Goal: Task Accomplishment & Management: Use online tool/utility

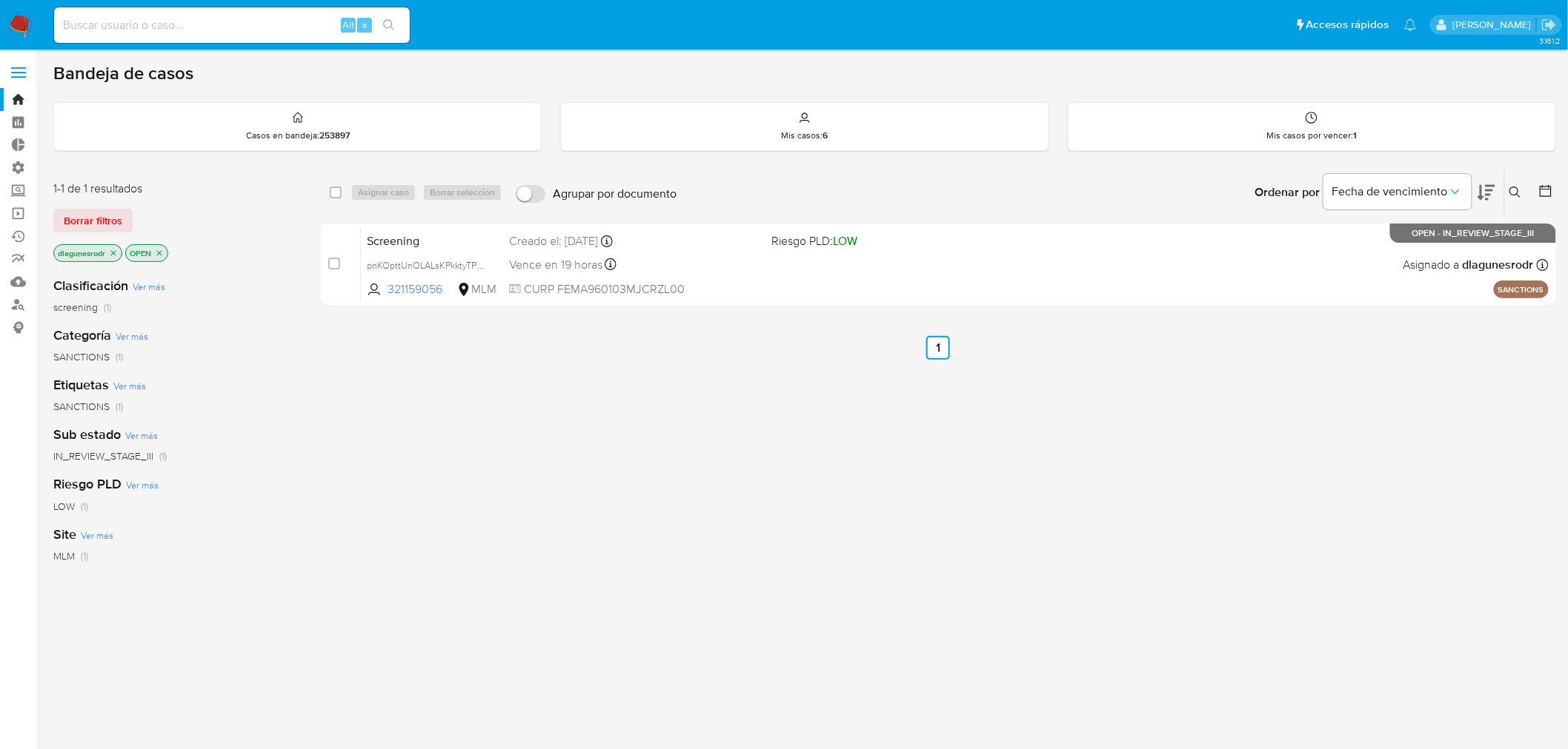
click at [19, 65] on label at bounding box center [19, 73] width 37 height 31
click at [0, 0] on input "checkbox" at bounding box center [0, 0] width 0 height 0
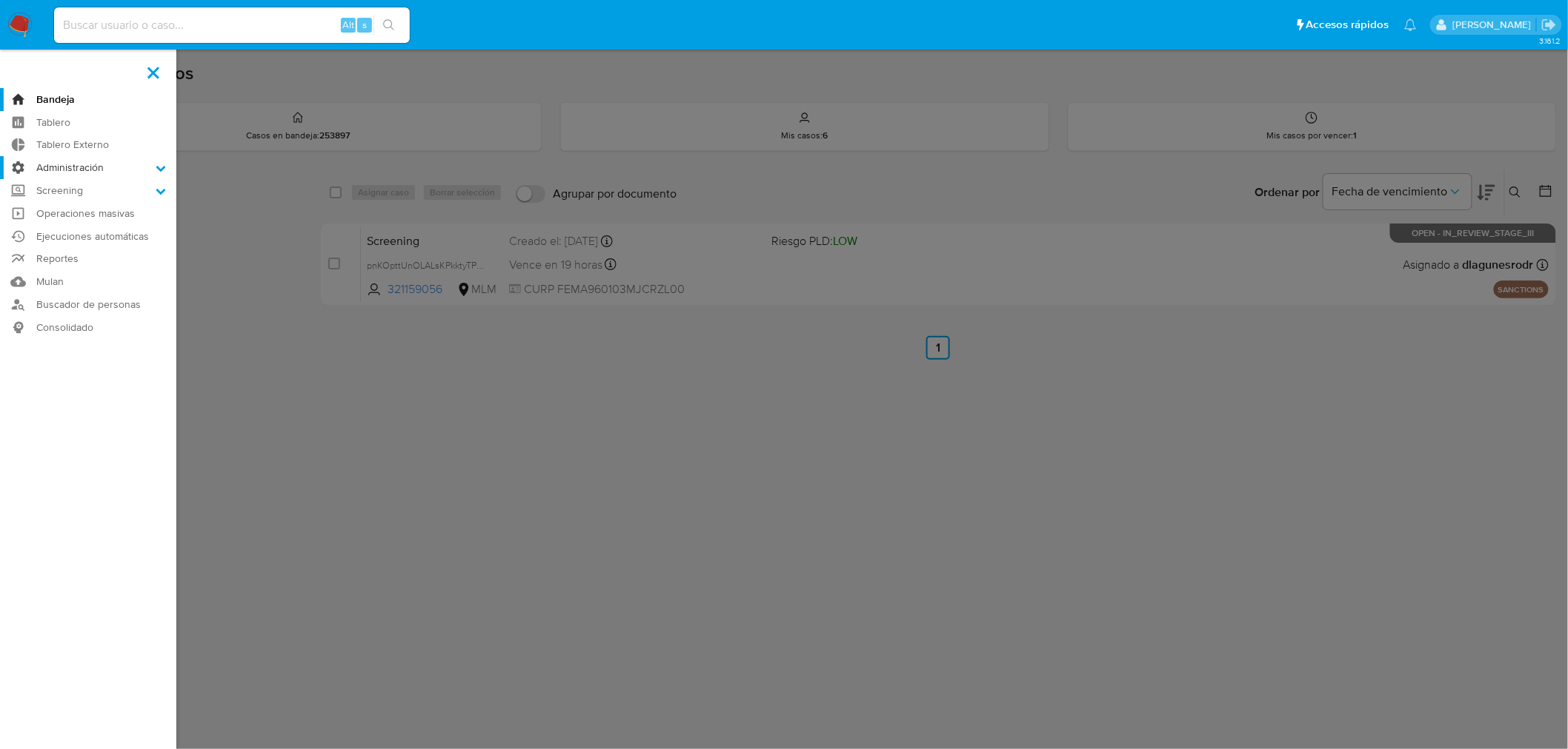
click at [119, 162] on label "Administración" at bounding box center [88, 168] width 177 height 23
click at [0, 0] on input "Administración" at bounding box center [0, 0] width 0 height 0
click at [77, 187] on link "Reglas" at bounding box center [88, 188] width 177 height 19
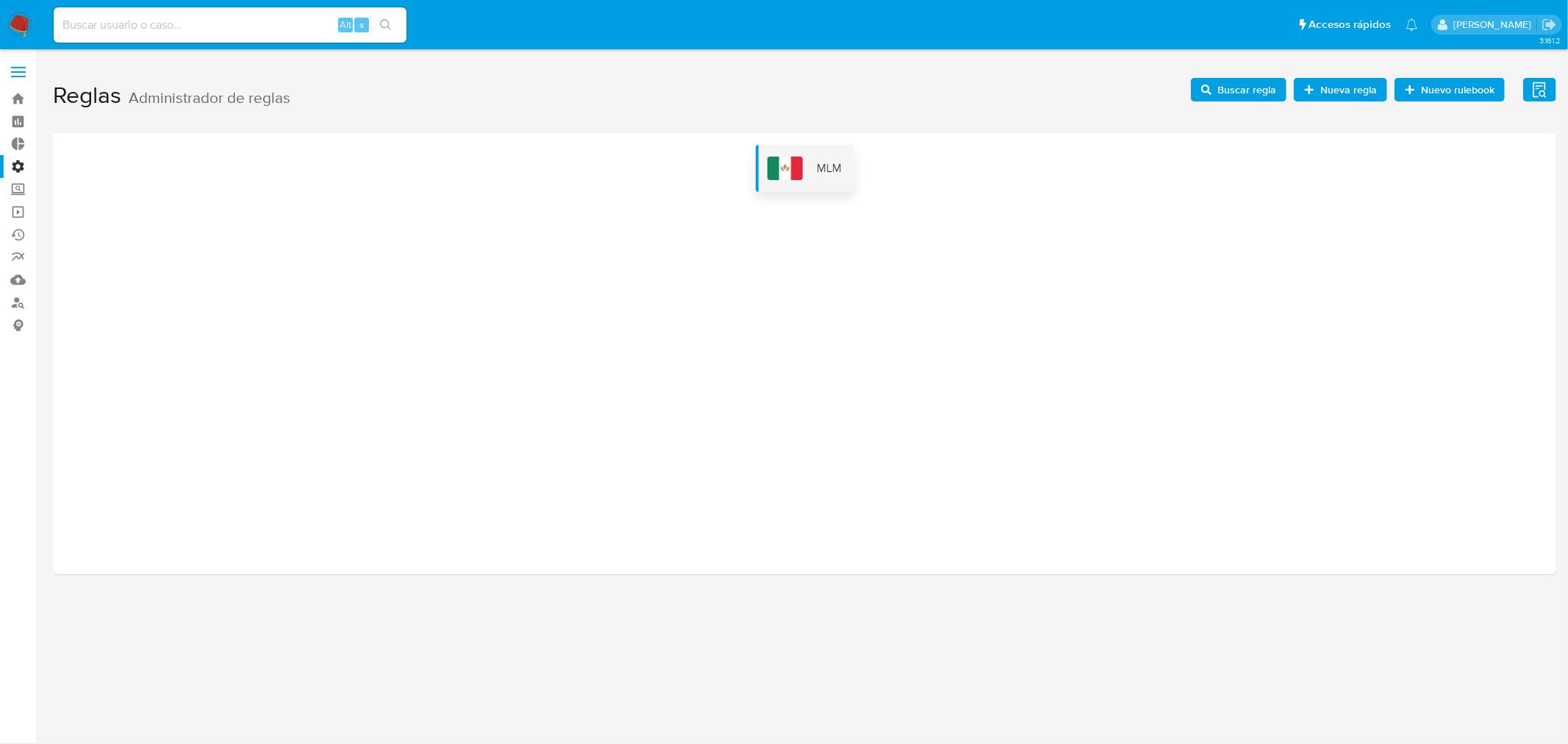
click at [802, 180] on div "MLM" at bounding box center [805, 169] width 99 height 47
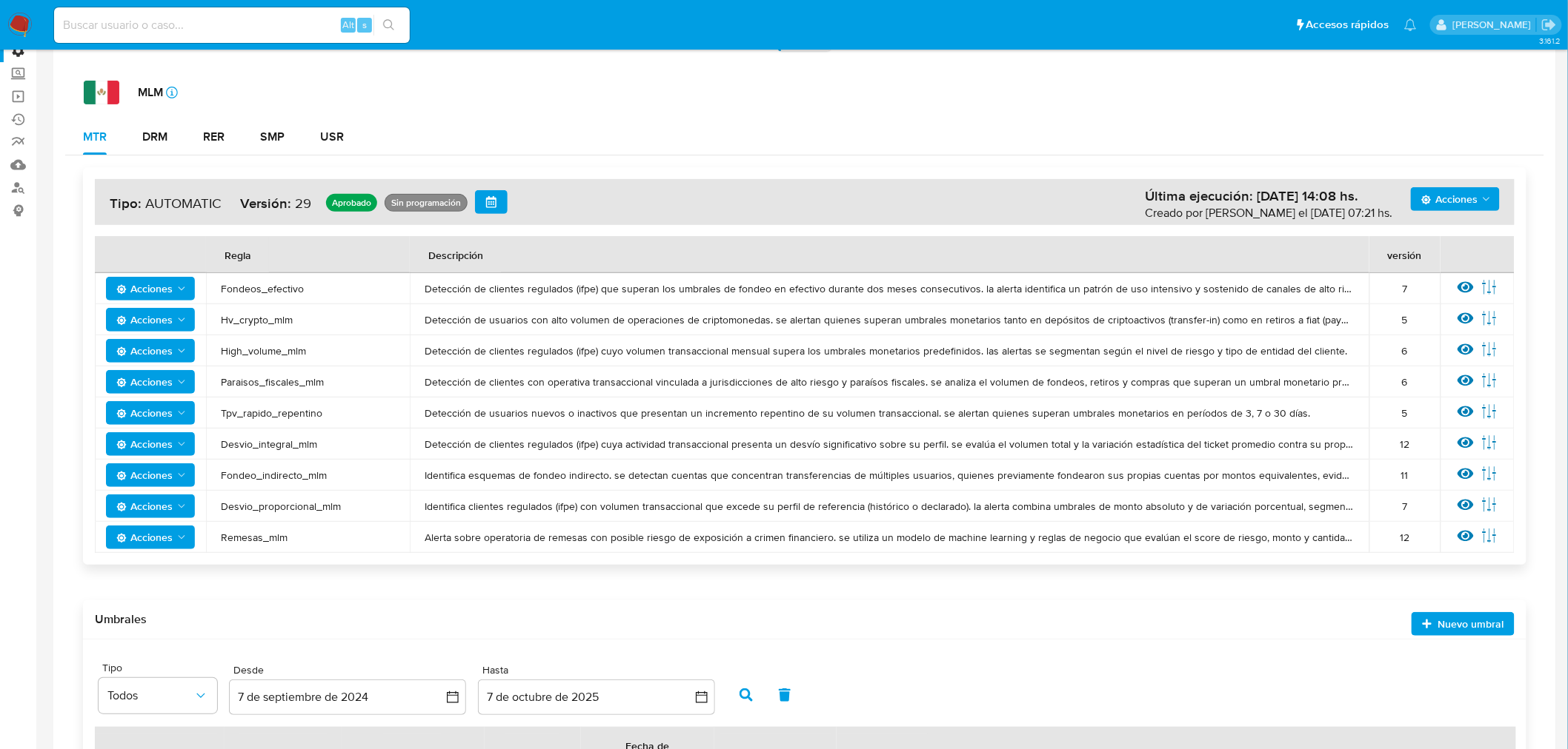
scroll to position [286, 0]
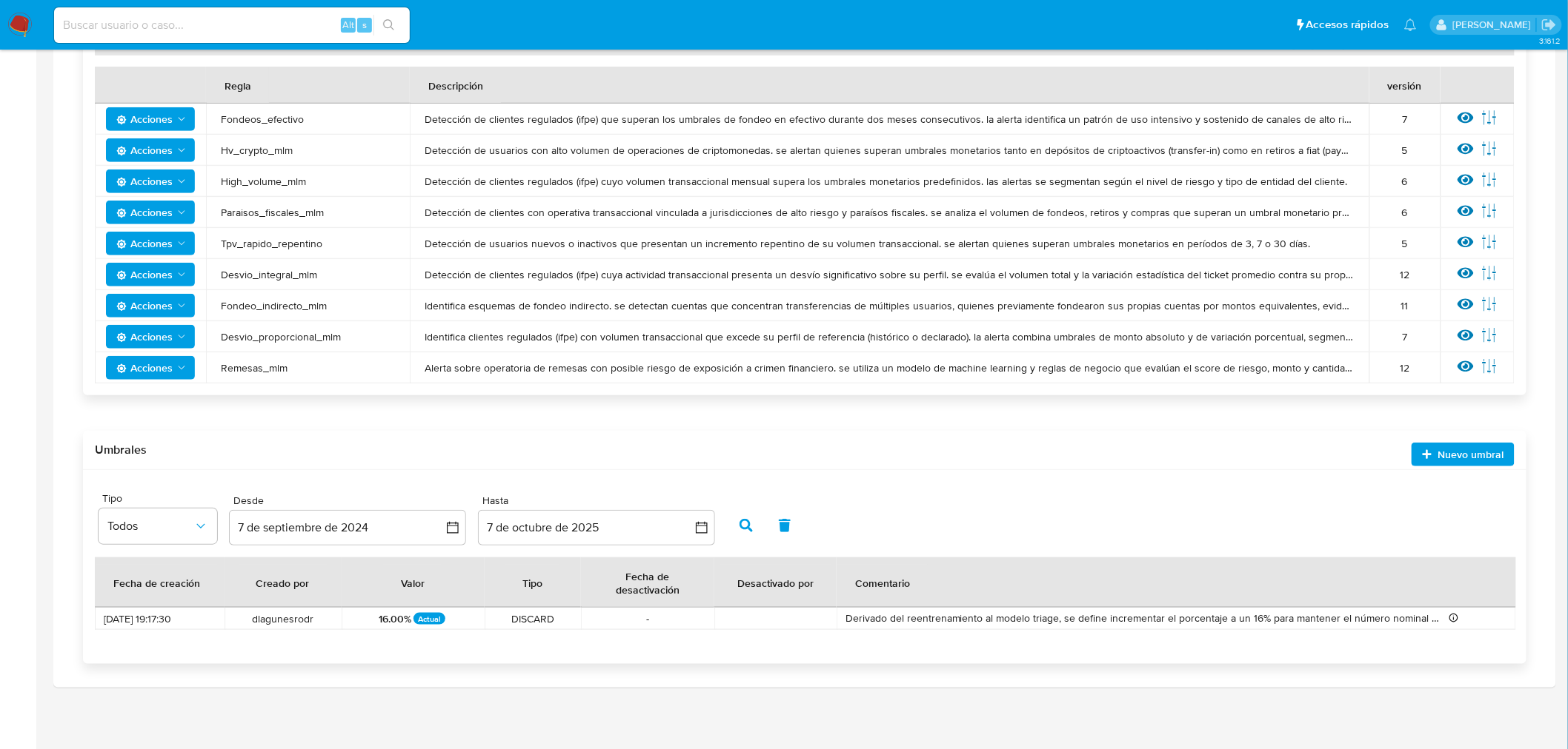
click at [1454, 457] on span "Nuevo umbral" at bounding box center [1471, 455] width 66 height 24
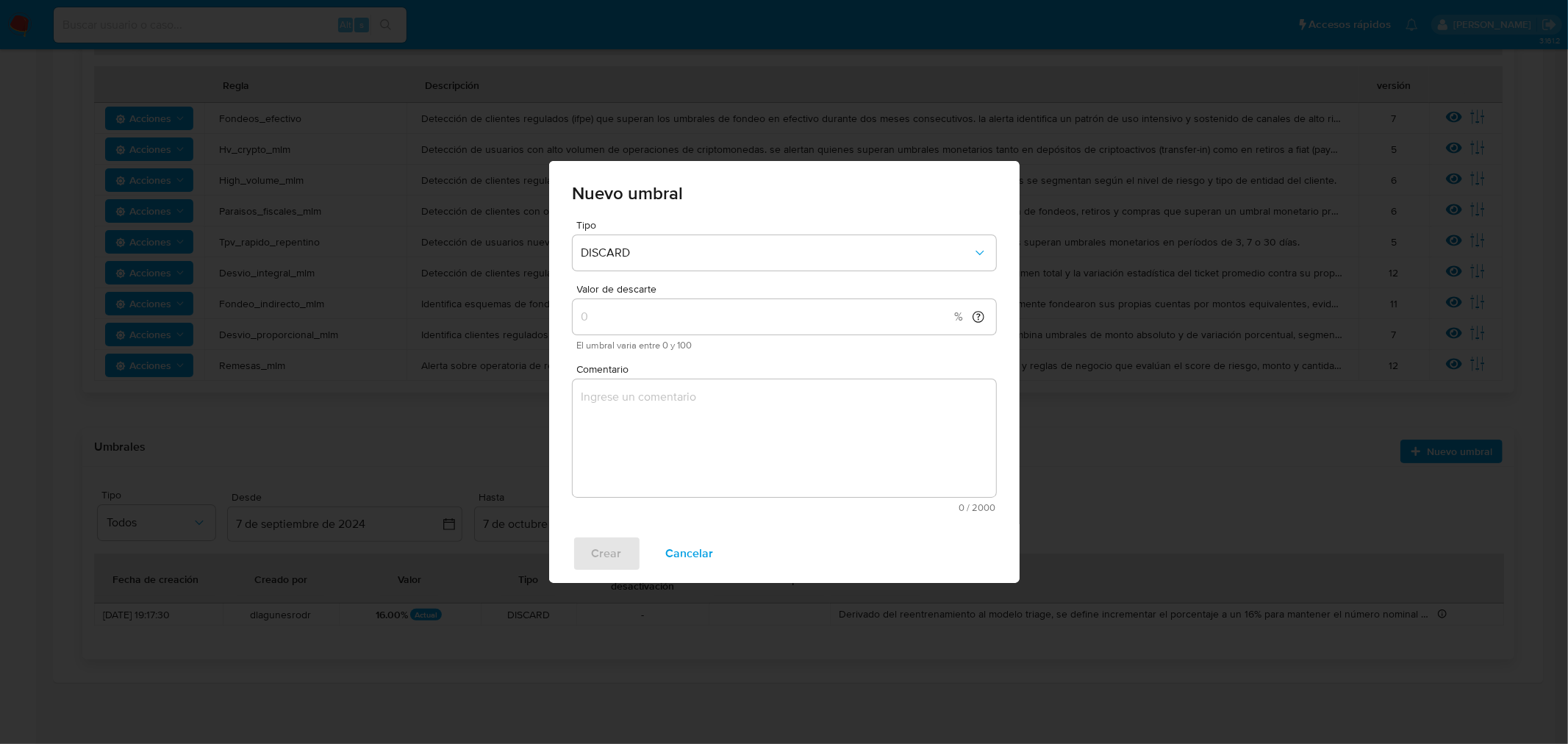
click at [825, 320] on input "Valor de descarte" at bounding box center [765, 317] width 385 height 19
type input "35"
click at [895, 429] on textarea "Comentario" at bounding box center [784, 438] width 423 height 118
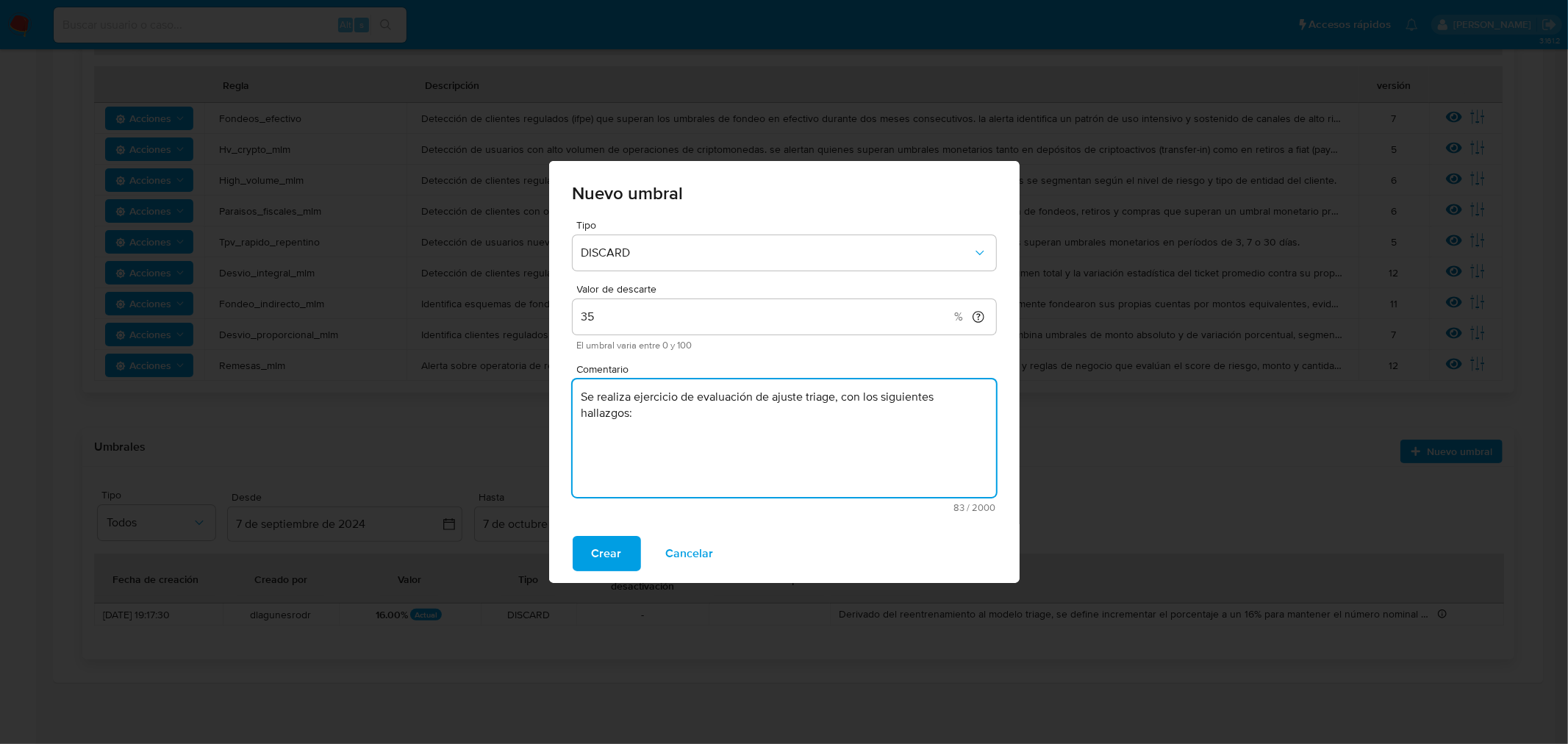
paste textarea "Concentración 20%-39%: un total de 24 ROS perdidos, de este total, se evalúa la…"
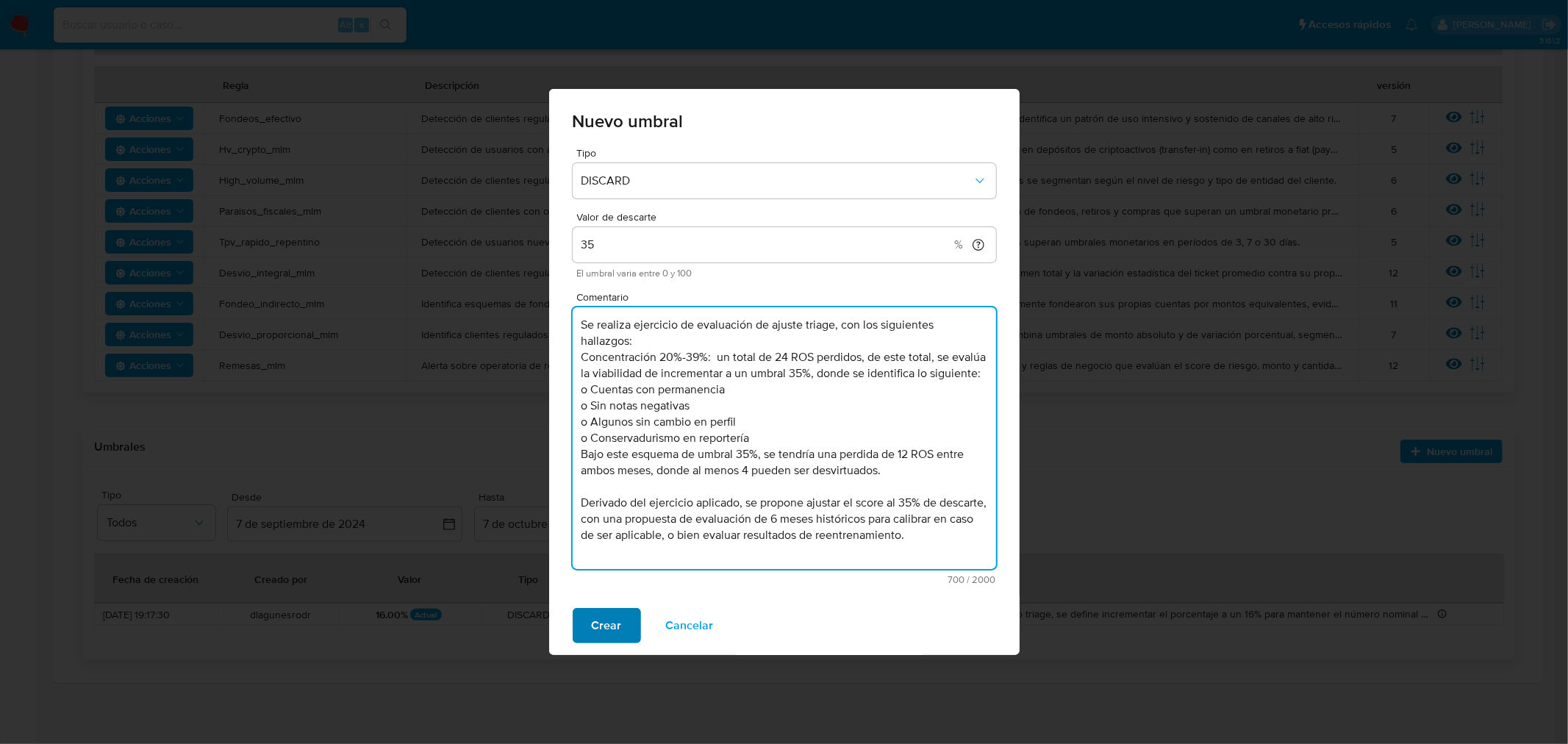
type textarea "Se realiza ejercicio de evaluación de ajuste triage, con los siguientes hallazg…"
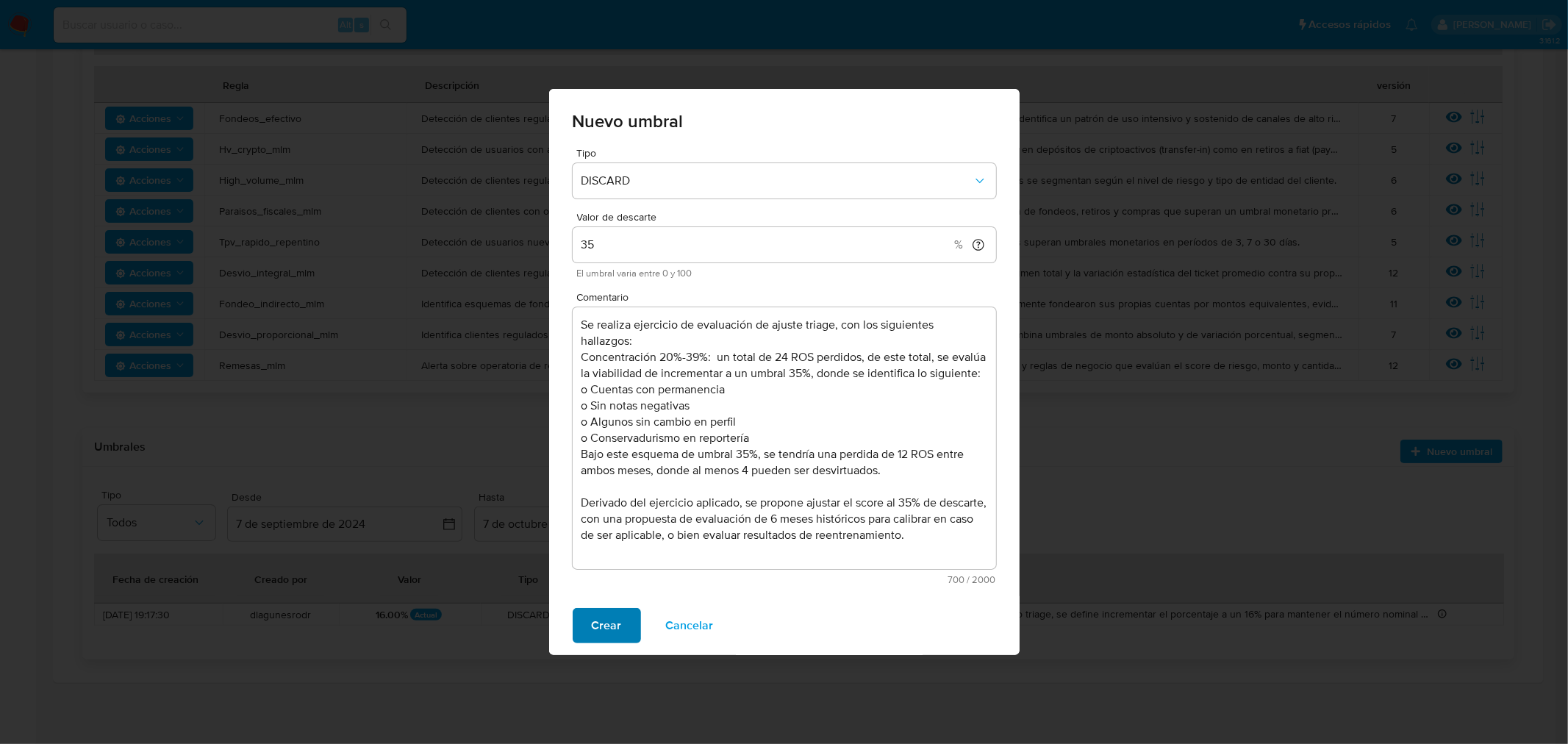
click at [613, 626] on span "Crear" at bounding box center [607, 626] width 30 height 32
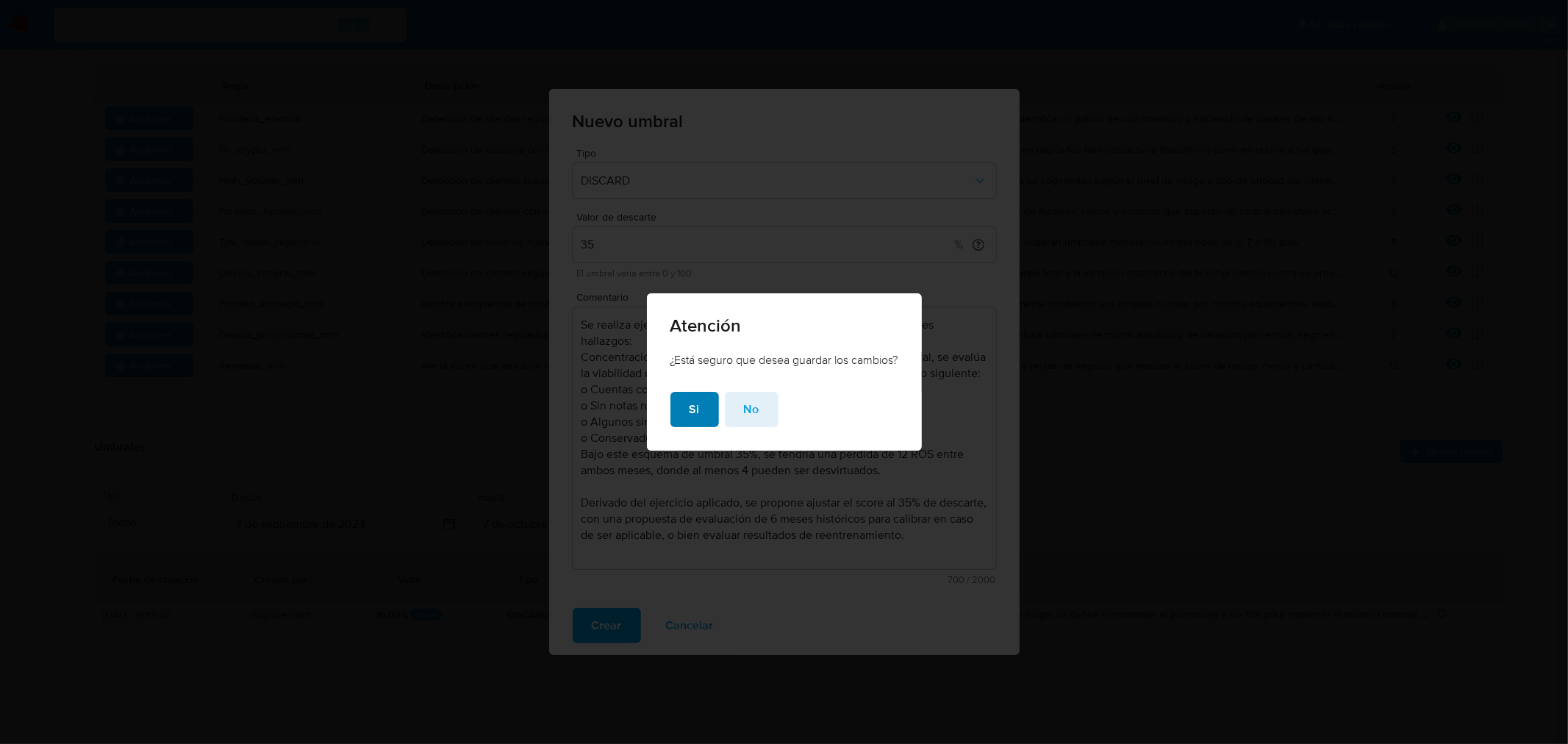
click at [684, 405] on button "Si" at bounding box center [695, 410] width 49 height 35
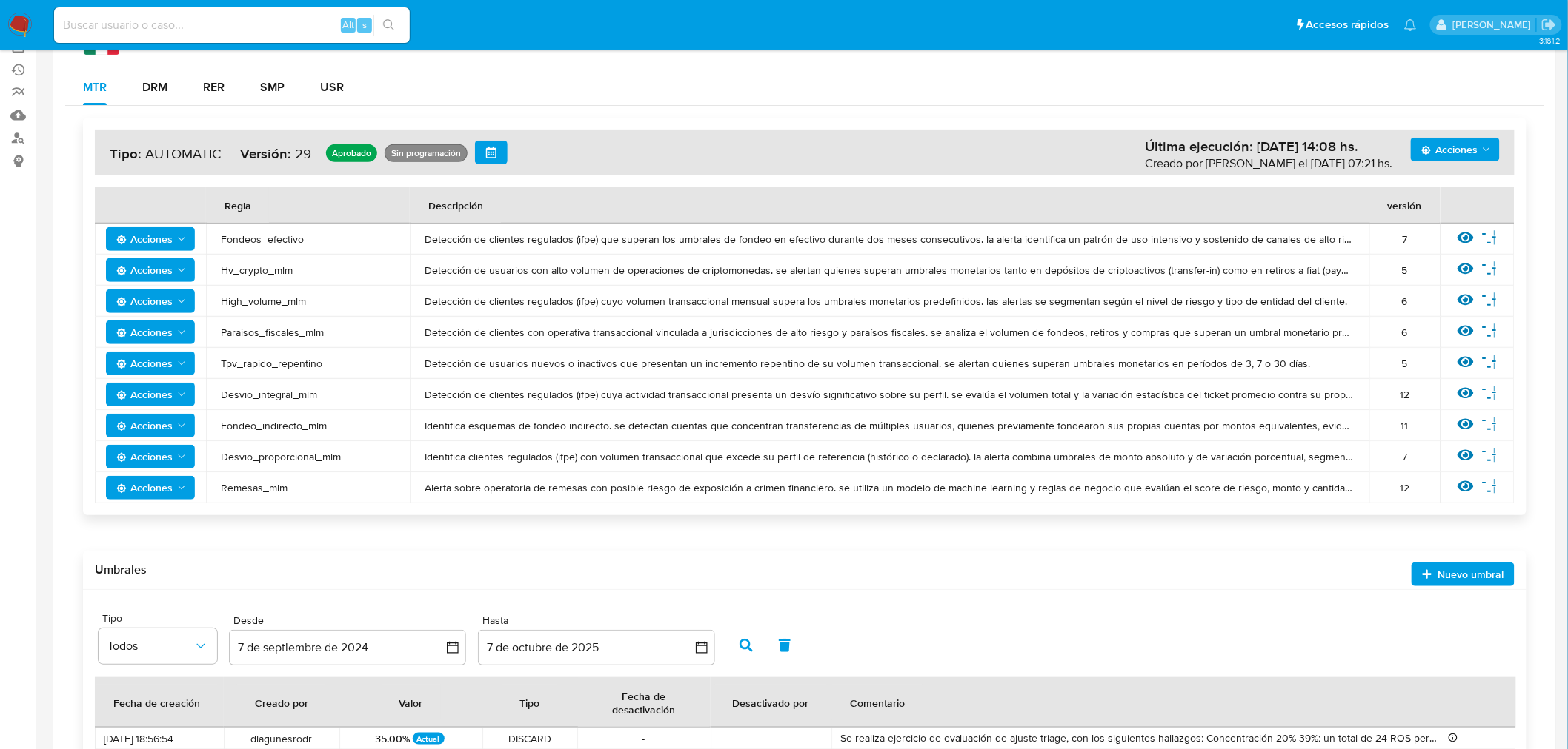
scroll to position [0, 0]
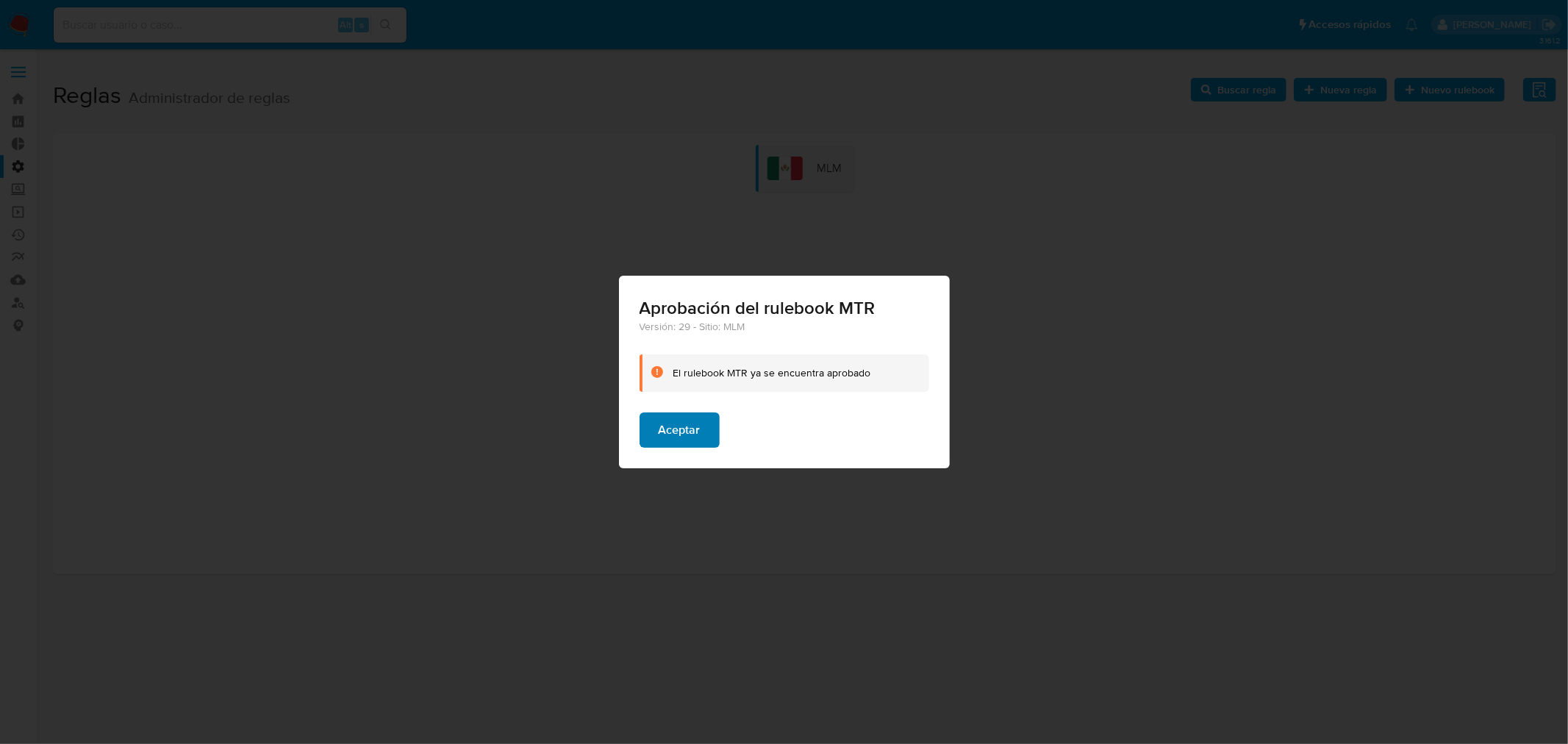
click at [675, 424] on span "Aceptar" at bounding box center [679, 430] width 42 height 32
